Goal: Find specific page/section: Find specific page/section

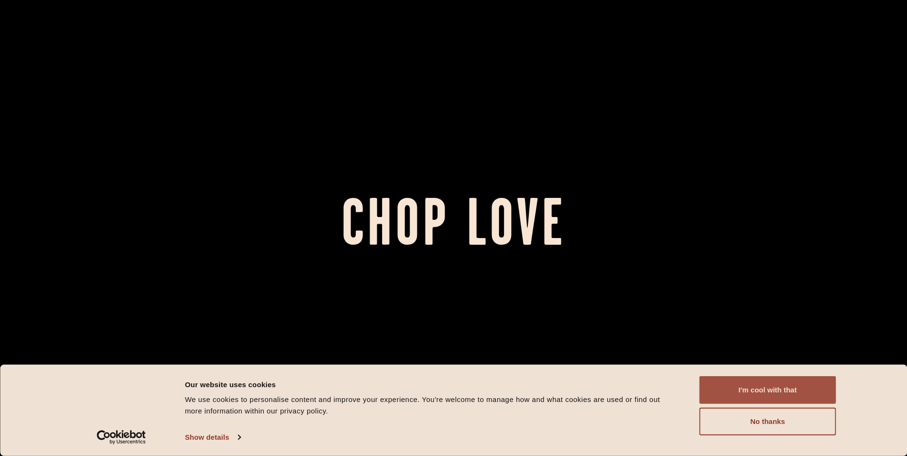
click at [818, 395] on button "I'm cool with that" at bounding box center [768, 390] width 137 height 28
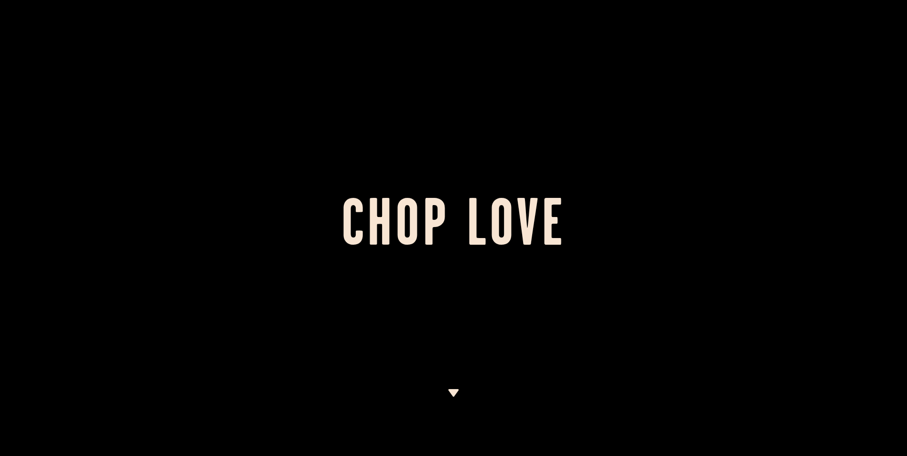
click at [452, 394] on img at bounding box center [454, 393] width 12 height 8
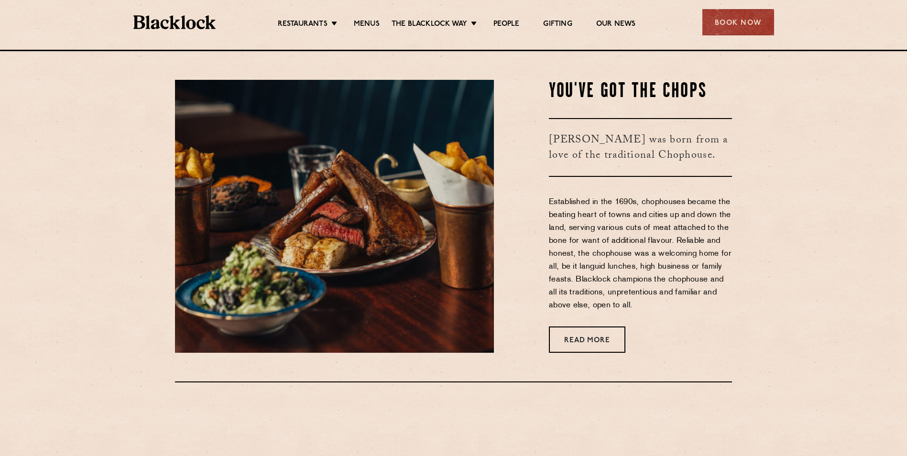
scroll to position [407, 0]
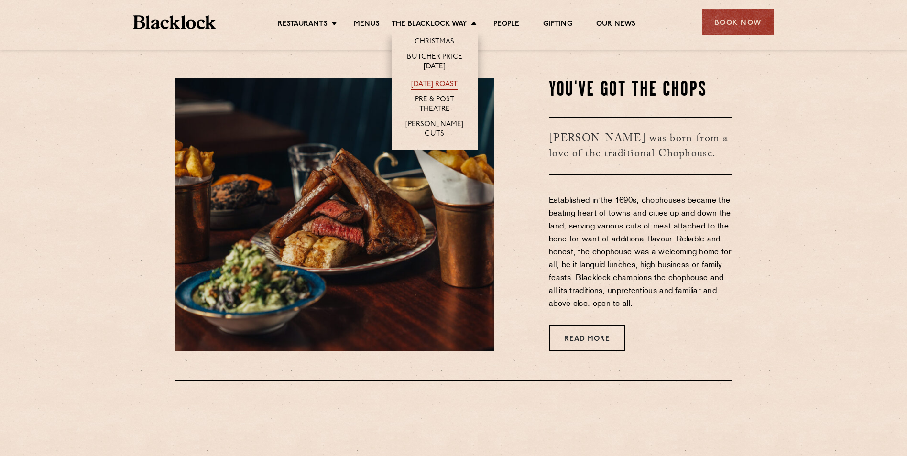
click at [435, 80] on link "[DATE] Roast" at bounding box center [434, 85] width 46 height 11
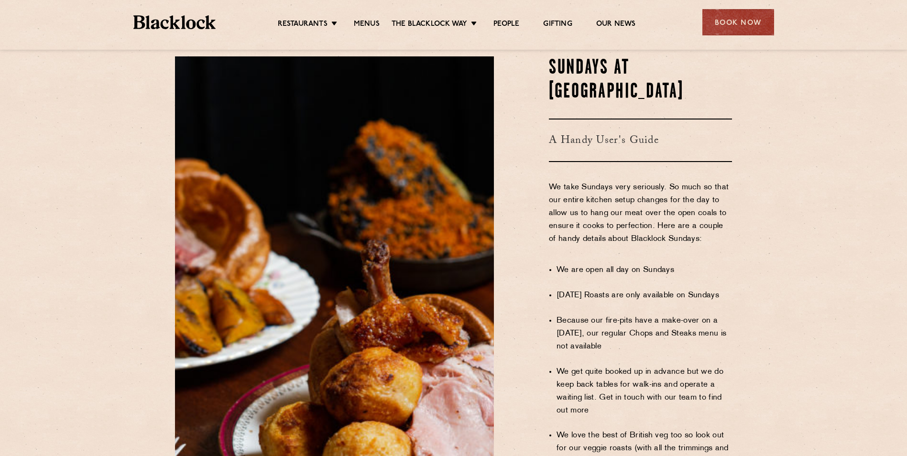
scroll to position [478, 0]
